Goal: Information Seeking & Learning: Learn about a topic

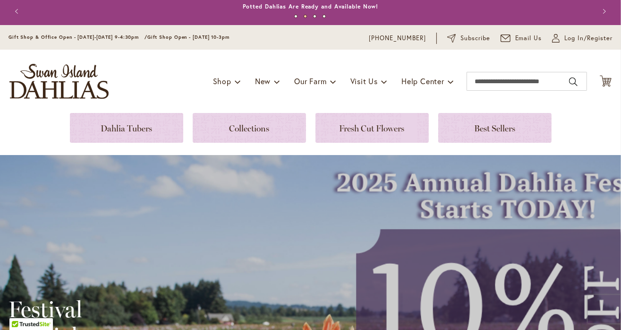
scroll to position [3, 0]
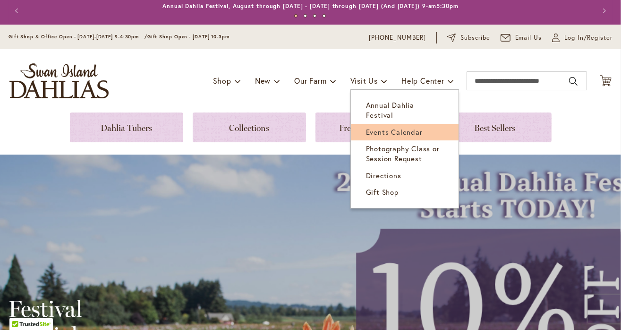
click at [372, 127] on span "Events Calendar" at bounding box center [394, 131] width 57 height 9
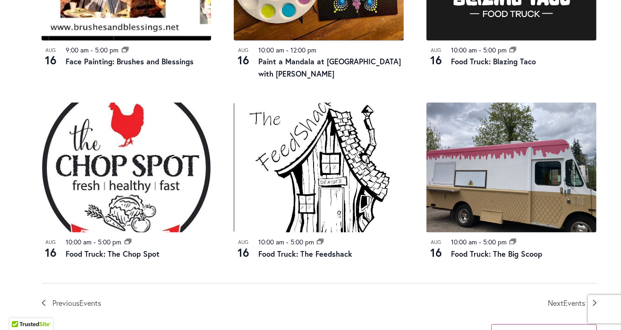
scroll to position [988, 0]
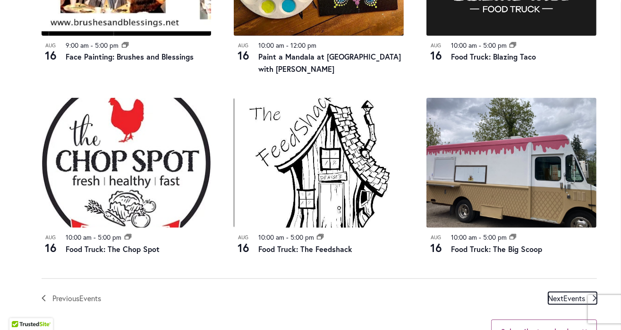
click at [562, 297] on span "Next Events" at bounding box center [566, 298] width 37 height 12
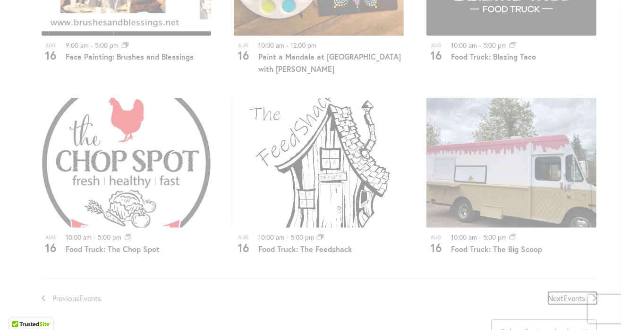
scroll to position [466, 0]
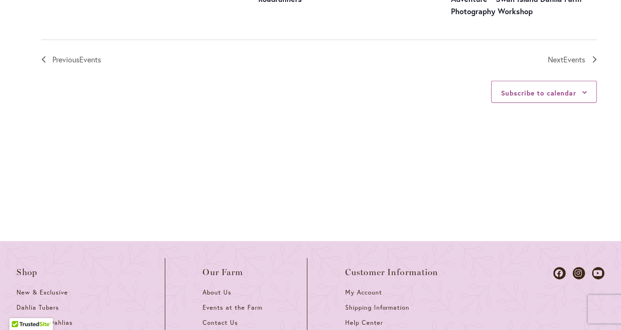
scroll to position [1245, 0]
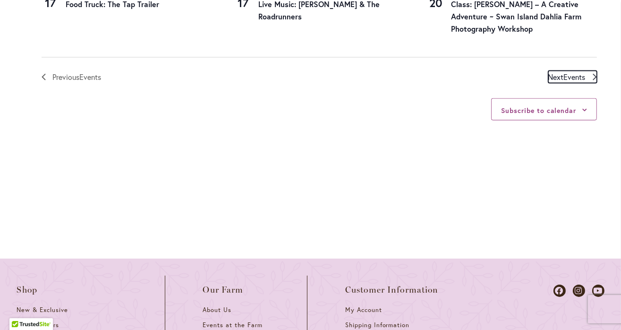
click at [559, 83] on span "Next Events" at bounding box center [566, 77] width 37 height 12
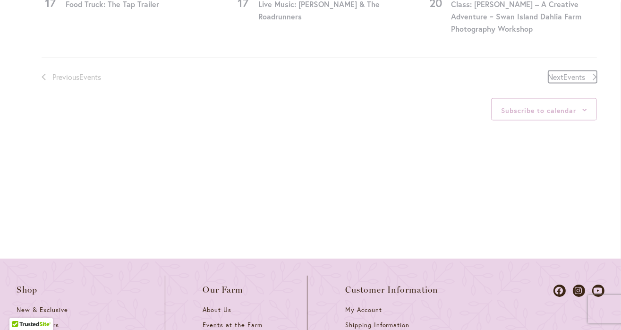
scroll to position [466, 0]
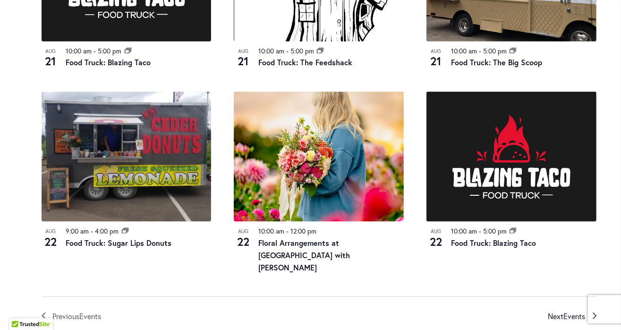
scroll to position [1074, 0]
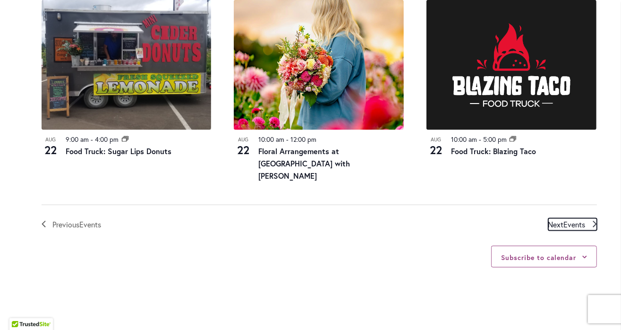
click at [566, 219] on span "Events" at bounding box center [575, 224] width 22 height 10
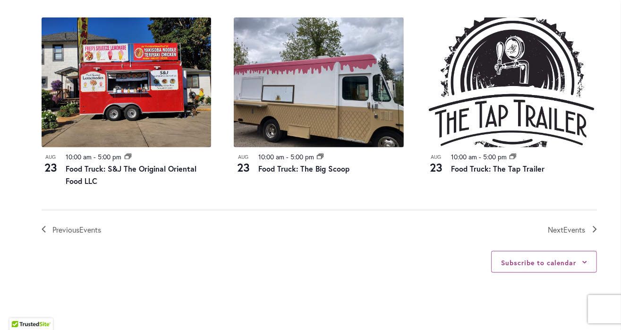
scroll to position [1074, 0]
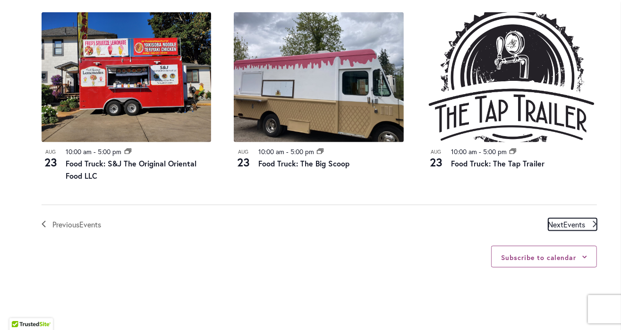
click at [568, 223] on span "Events" at bounding box center [575, 224] width 22 height 10
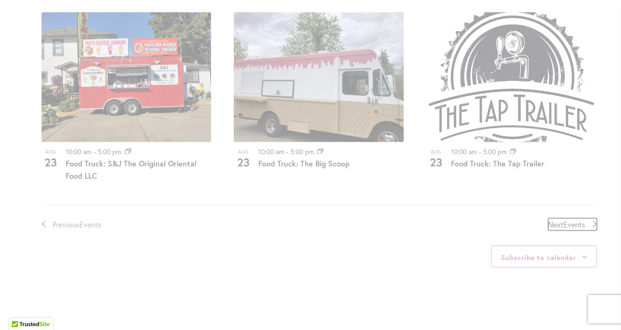
scroll to position [466, 0]
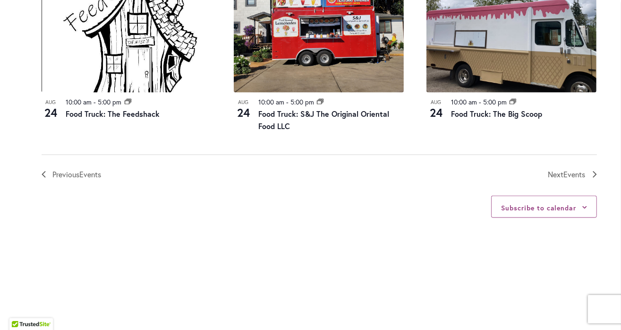
scroll to position [1153, 0]
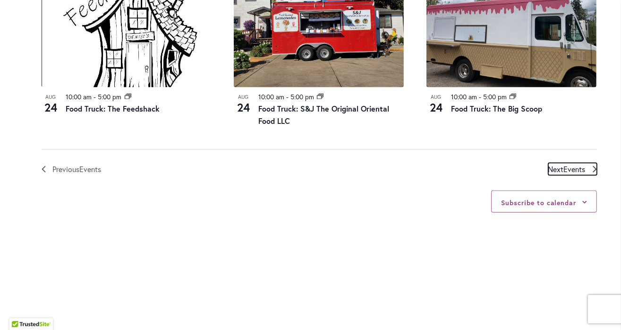
click at [551, 163] on span "Next Events" at bounding box center [566, 169] width 37 height 12
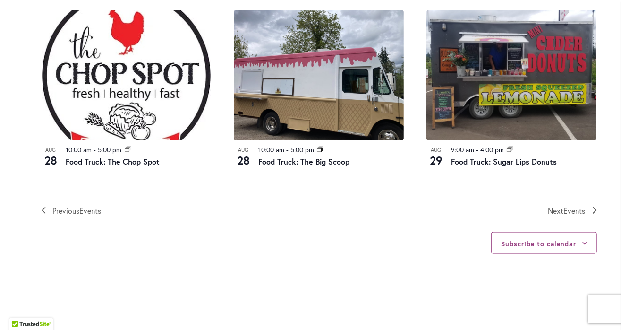
scroll to position [1134, 0]
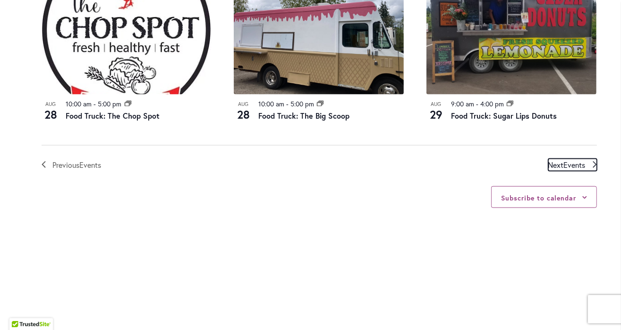
click at [572, 160] on span "Events" at bounding box center [575, 165] width 22 height 10
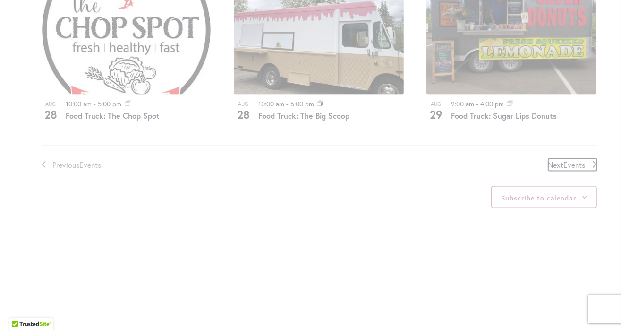
scroll to position [466, 0]
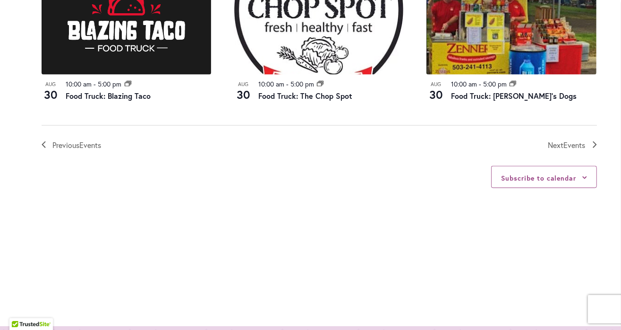
scroll to position [1165, 0]
click at [569, 141] on span "Events" at bounding box center [575, 145] width 22 height 10
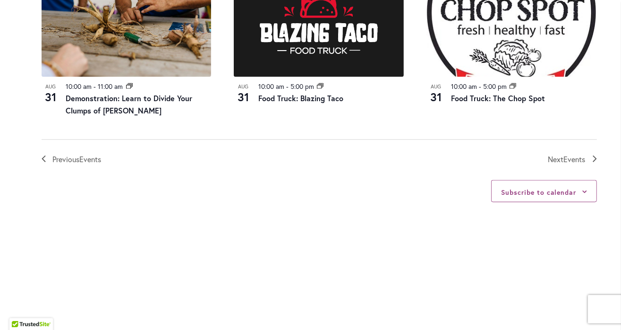
scroll to position [1145, 0]
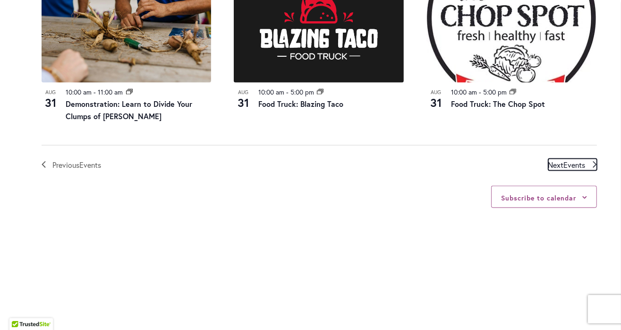
click at [565, 164] on span "Events" at bounding box center [575, 165] width 22 height 10
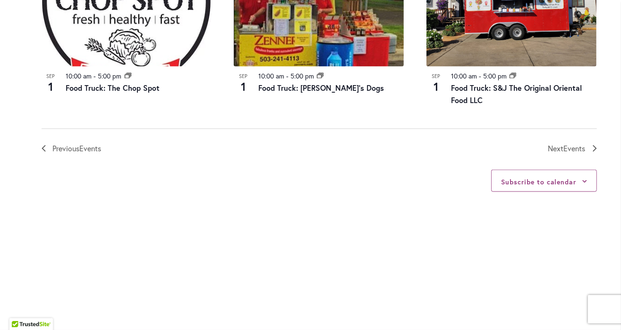
scroll to position [1140, 0]
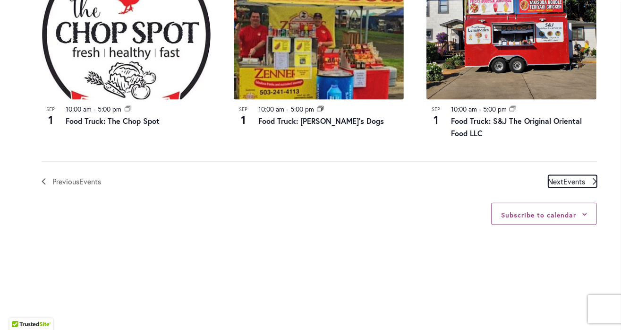
click at [564, 181] on span "Events" at bounding box center [575, 181] width 22 height 10
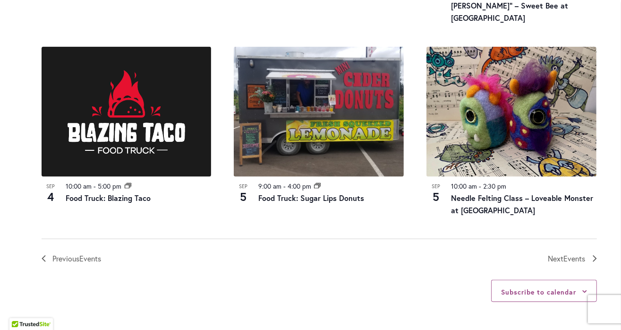
scroll to position [1064, 0]
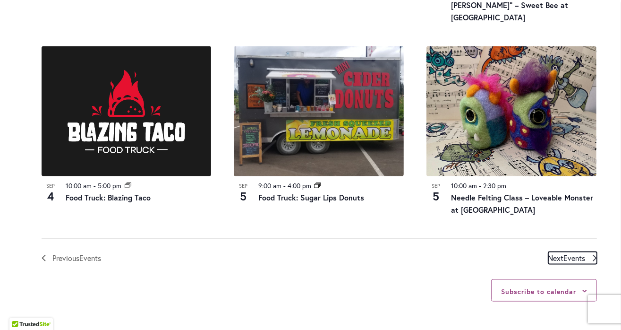
click at [571, 253] on span "Events" at bounding box center [575, 258] width 22 height 10
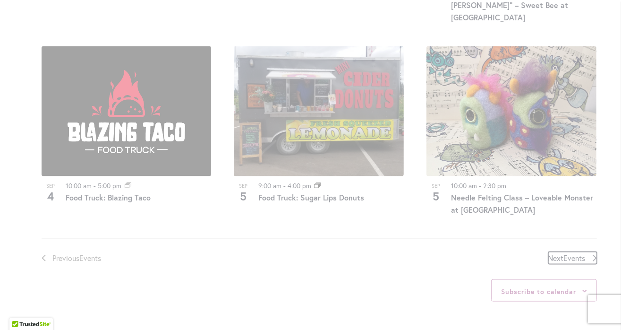
scroll to position [466, 0]
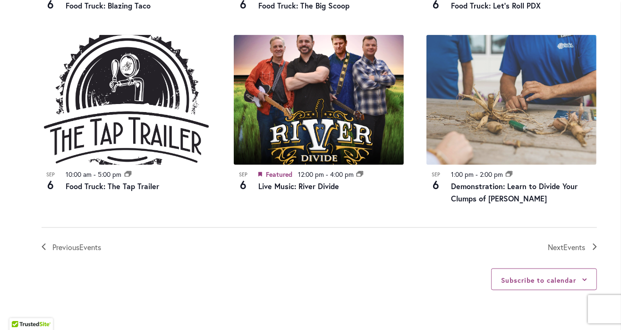
scroll to position [1089, 0]
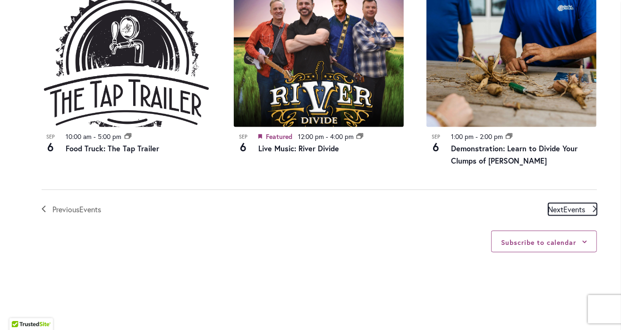
click at [561, 208] on span "Next Events" at bounding box center [566, 209] width 37 height 12
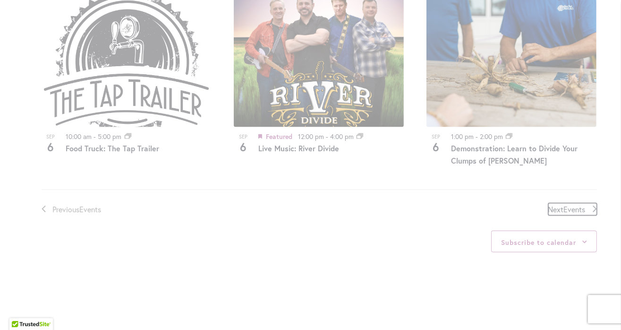
scroll to position [466, 0]
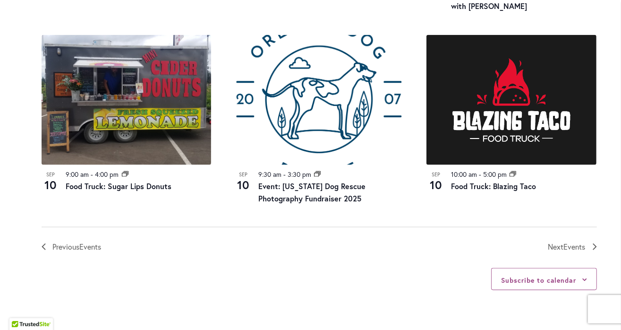
scroll to position [1076, 0]
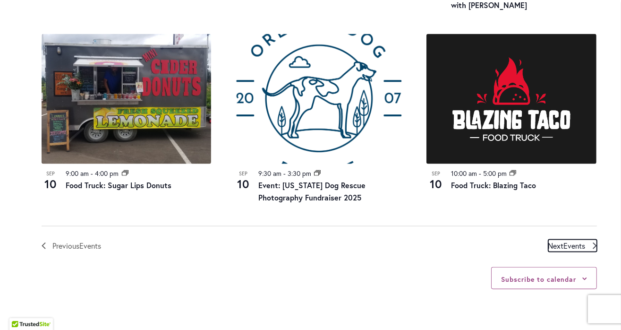
click at [576, 240] on span "Events" at bounding box center [575, 245] width 22 height 10
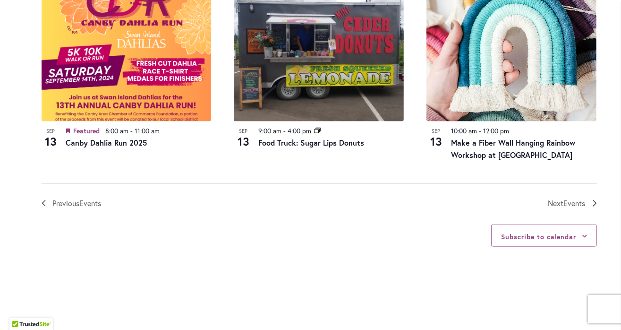
scroll to position [1118, 0]
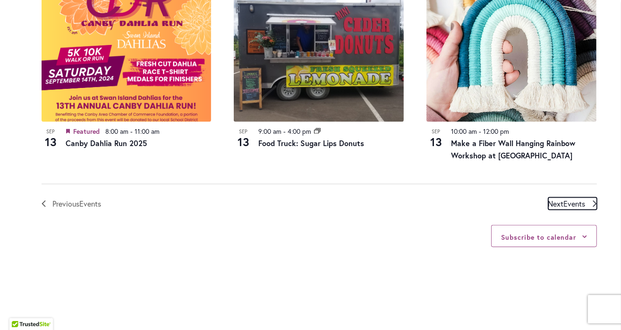
click at [578, 201] on span "Events" at bounding box center [575, 203] width 22 height 10
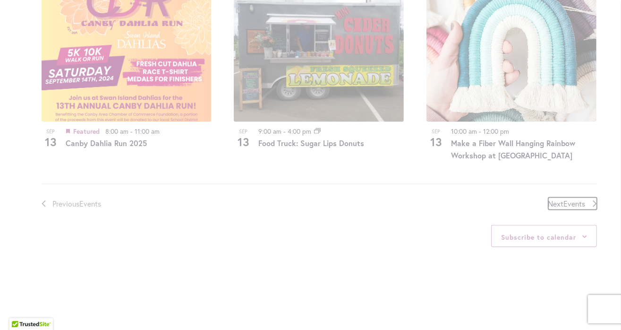
scroll to position [466, 0]
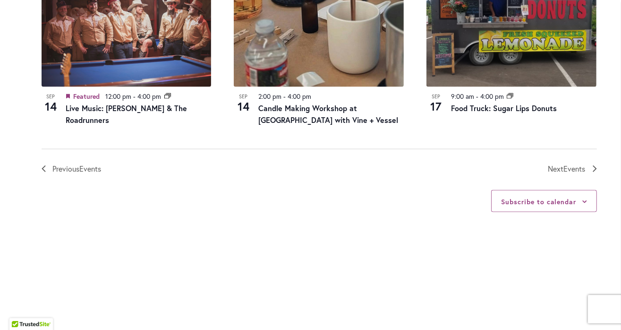
scroll to position [1169, 0]
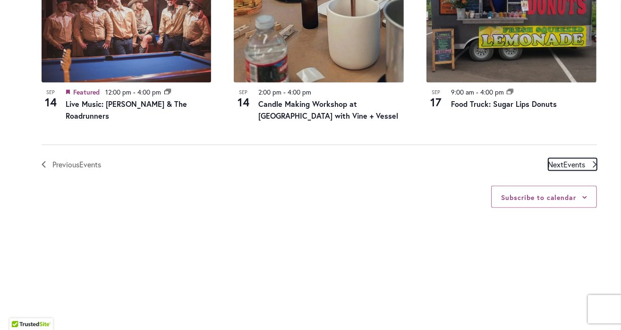
click at [574, 159] on span "Events" at bounding box center [575, 164] width 22 height 10
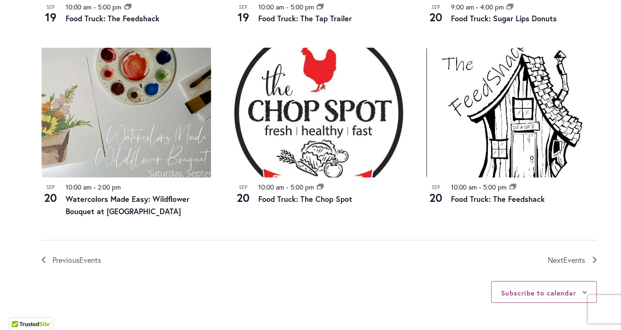
scroll to position [1024, 0]
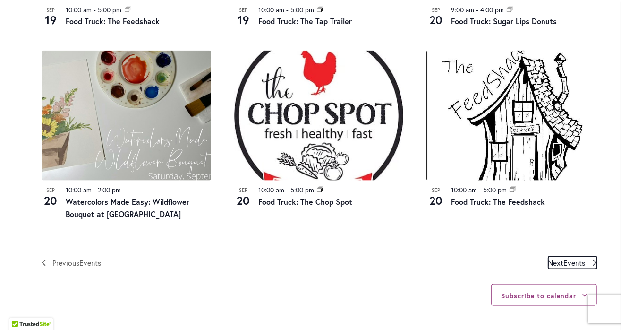
click at [572, 260] on span "Events" at bounding box center [575, 262] width 22 height 10
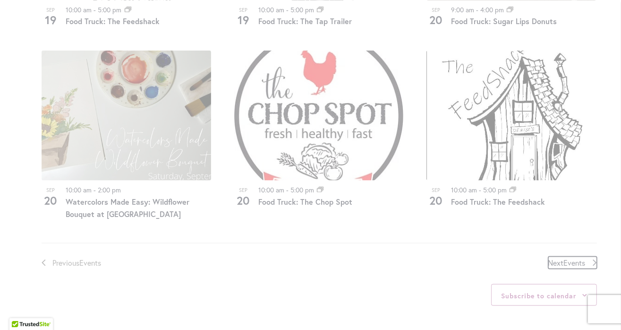
scroll to position [466, 0]
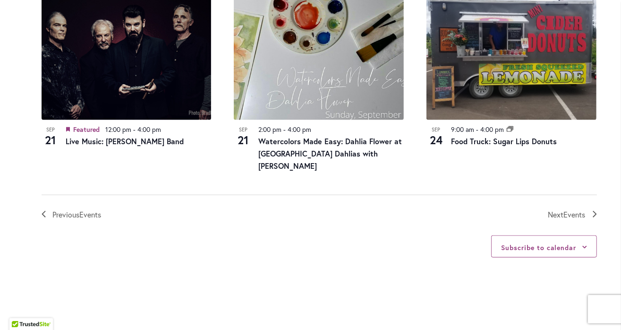
scroll to position [1095, 0]
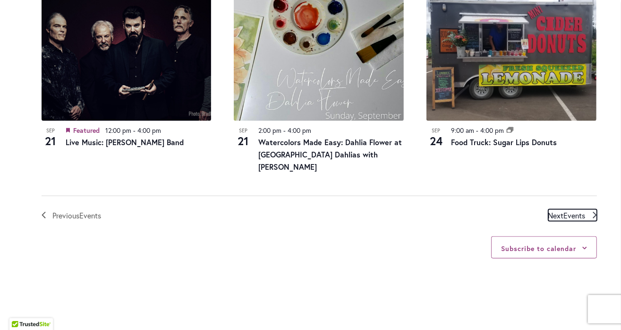
click at [561, 209] on span "Next Events" at bounding box center [566, 215] width 37 height 12
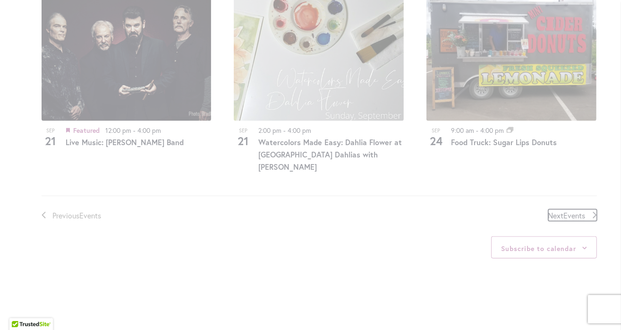
scroll to position [466, 0]
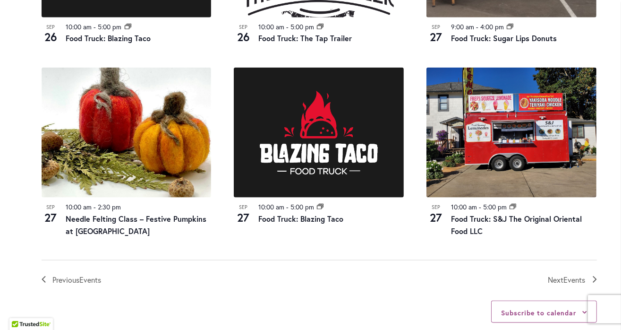
scroll to position [1028, 0]
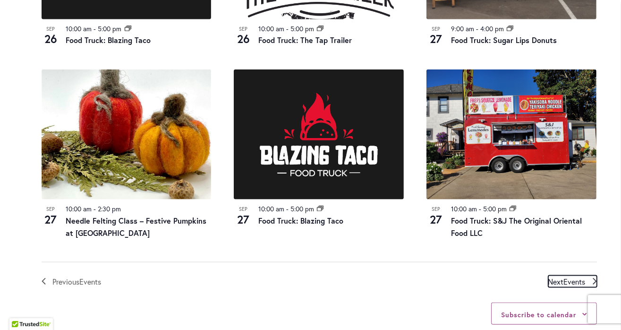
click at [578, 280] on span "Events" at bounding box center [575, 281] width 22 height 10
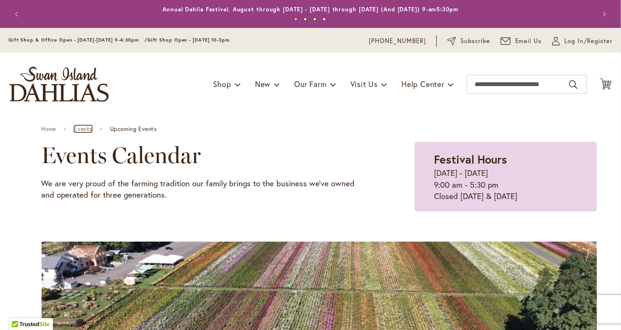
click at [85, 128] on link "Events" at bounding box center [83, 129] width 18 height 7
